Goal: Browse casually: Explore the website without a specific task or goal

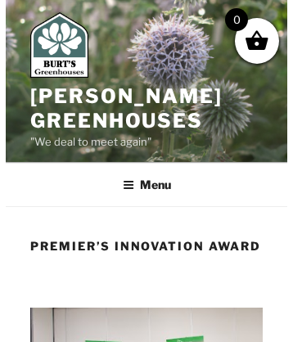
scroll to position [3240, 0]
